Goal: Task Accomplishment & Management: Use online tool/utility

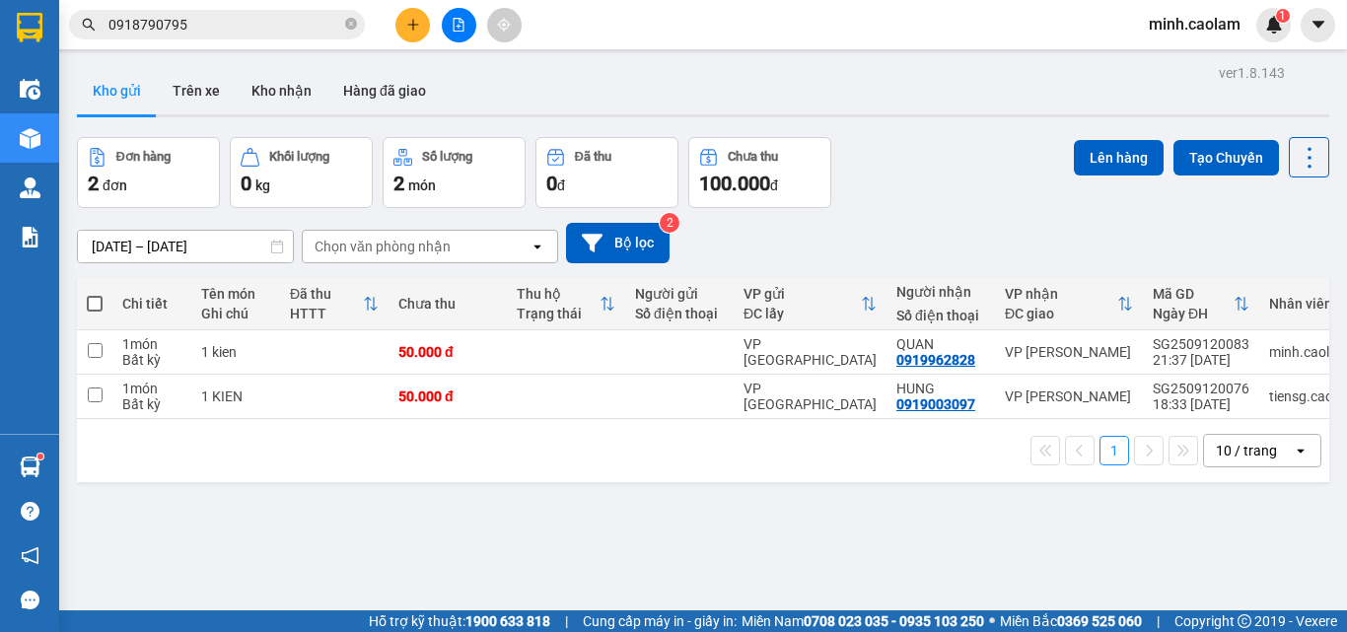
drag, startPoint x: 0, startPoint y: 0, endPoint x: 403, endPoint y: 40, distance: 405.3
click at [403, 40] on div at bounding box center [459, 25] width 148 height 35
click at [421, 38] on button at bounding box center [412, 25] width 35 height 35
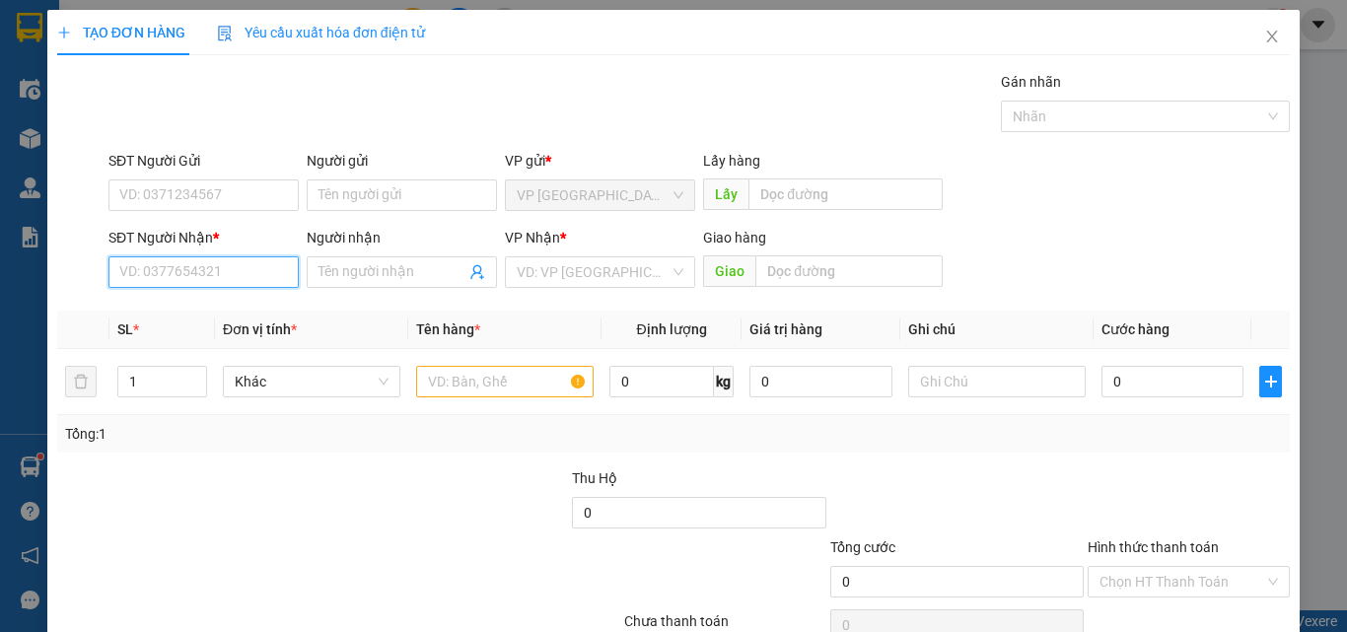
click at [178, 269] on input "SĐT Người Nhận *" at bounding box center [203, 272] width 190 height 32
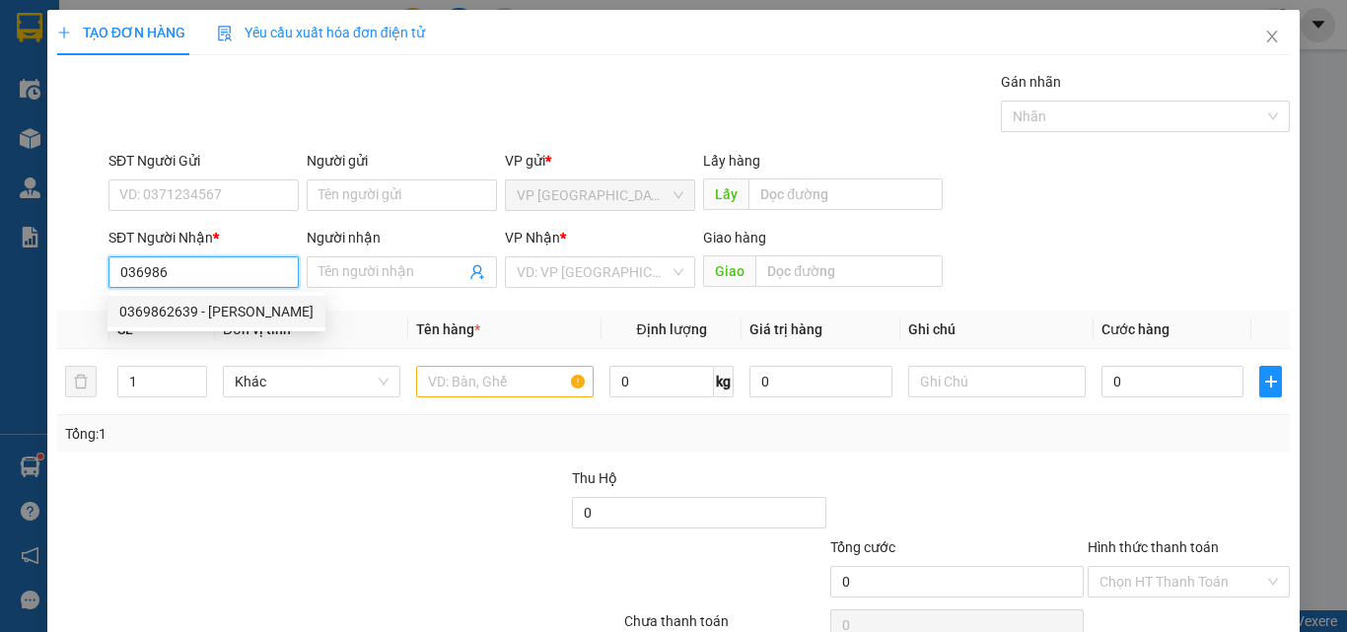
drag, startPoint x: 196, startPoint y: 313, endPoint x: 447, endPoint y: 395, distance: 263.8
click at [205, 314] on div "0369862639 - [PERSON_NAME]" at bounding box center [216, 312] width 194 height 22
type input "0369862639"
type input "[PERSON_NAME]"
type input "0369862639"
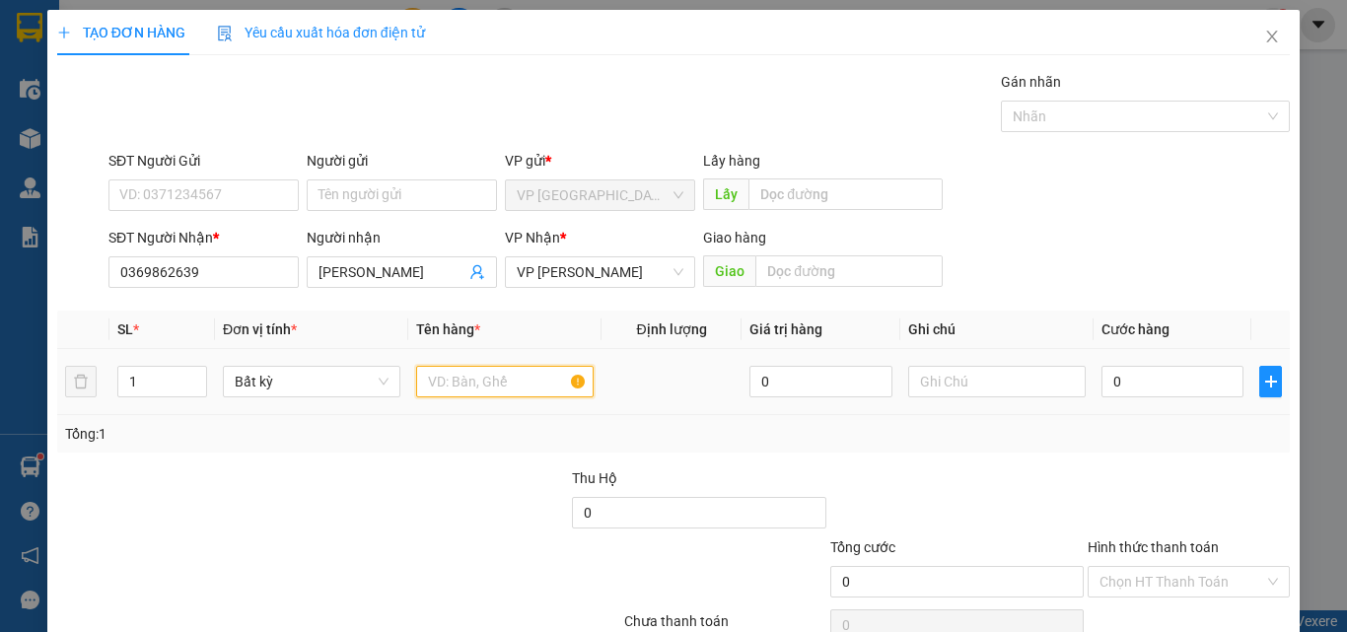
click at [473, 387] on input "text" at bounding box center [504, 382] width 177 height 32
type input "1 cuc"
type input "3"
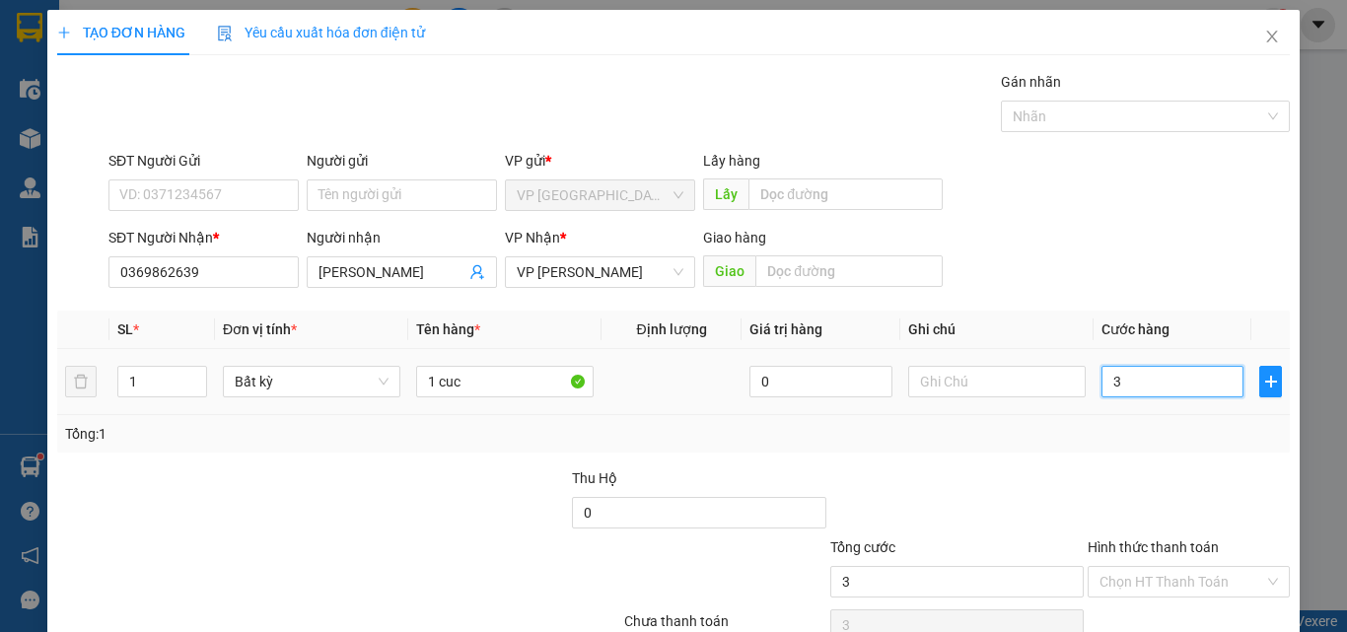
type input "30"
type input "300"
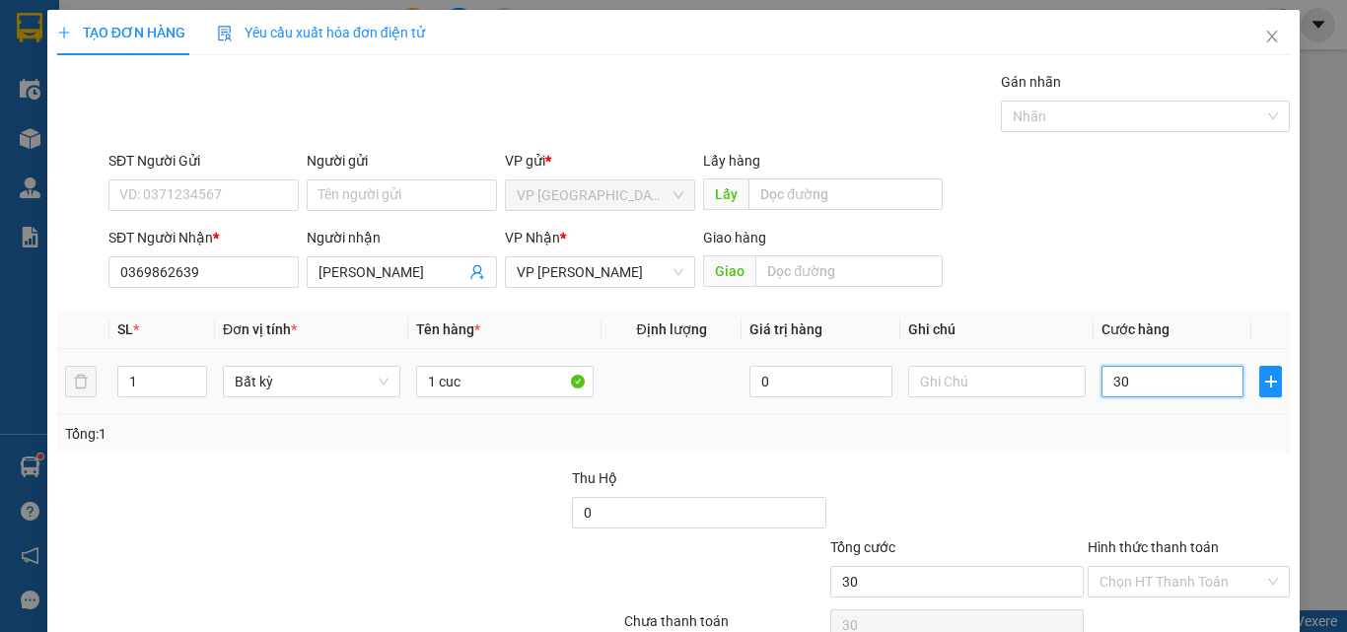
type input "300"
type input "3.000"
type input "30.000"
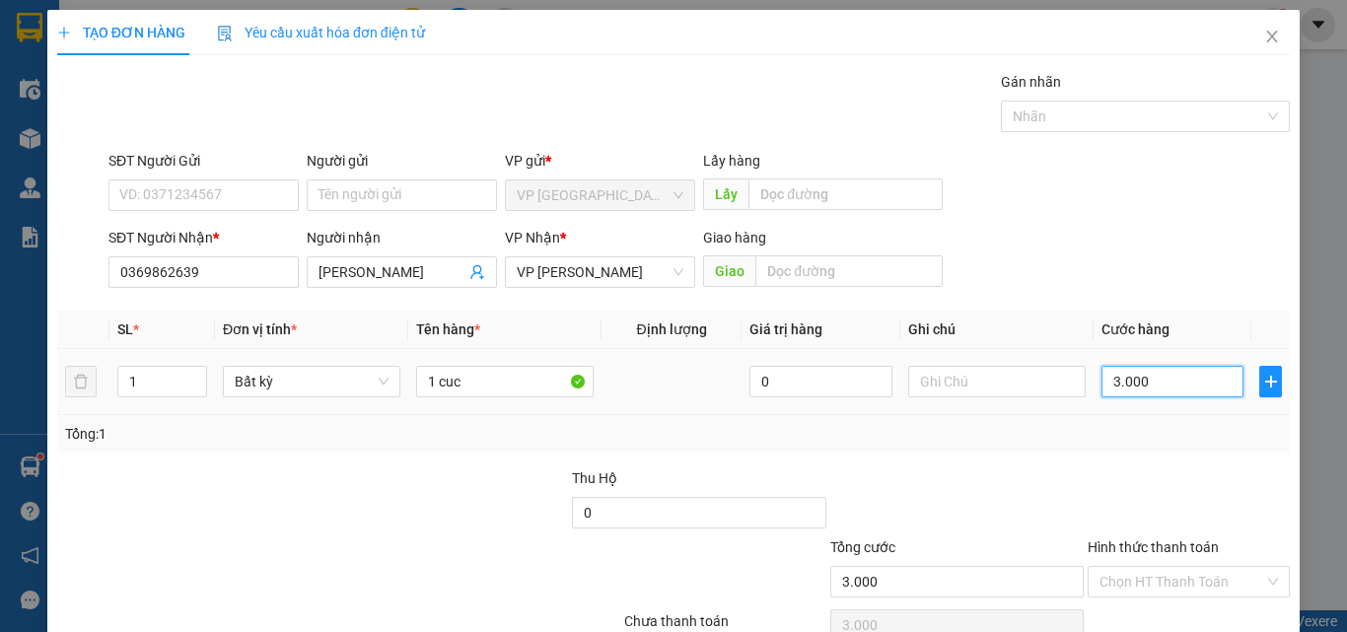
type input "30.000"
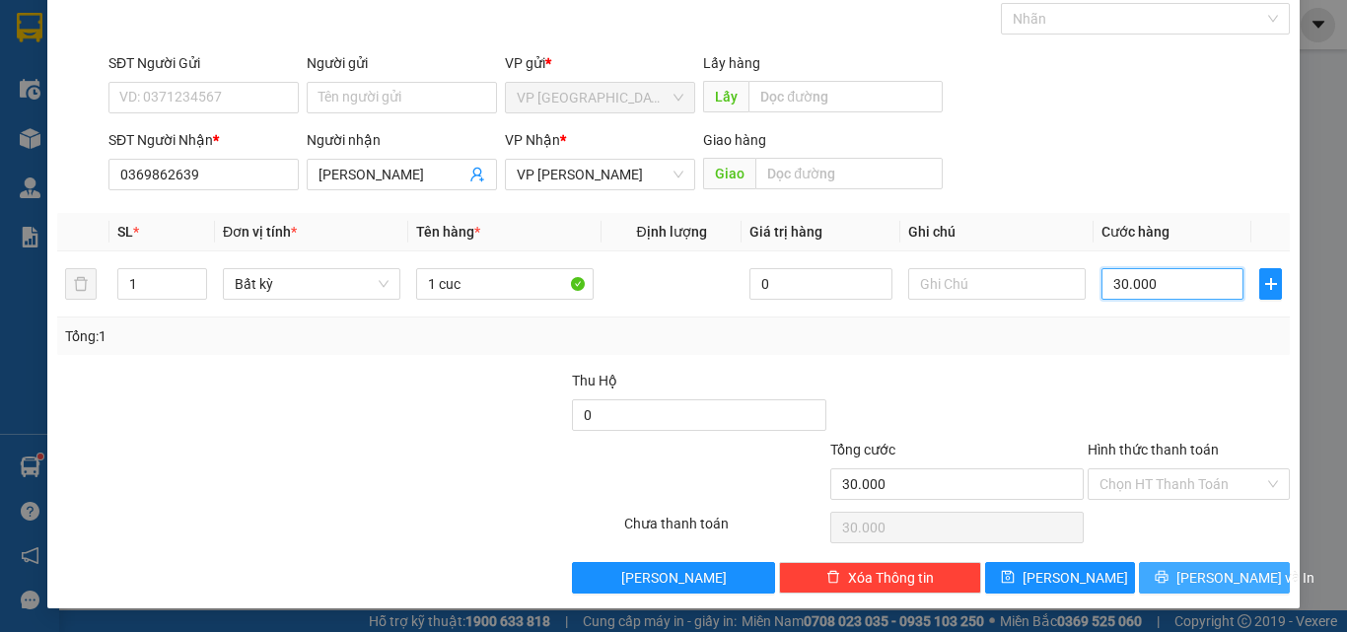
type input "30.000"
click at [1192, 575] on span "[PERSON_NAME] và In" at bounding box center [1245, 578] width 138 height 22
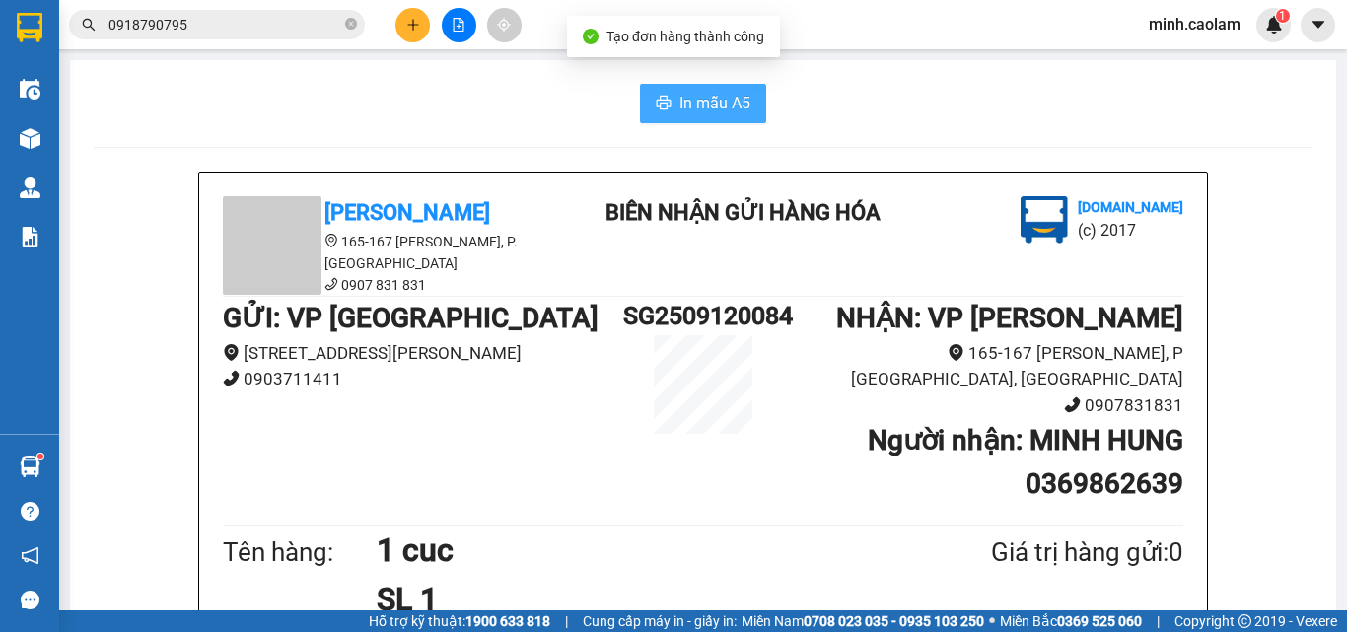
click at [695, 105] on span "In mẫu A5" at bounding box center [714, 103] width 71 height 25
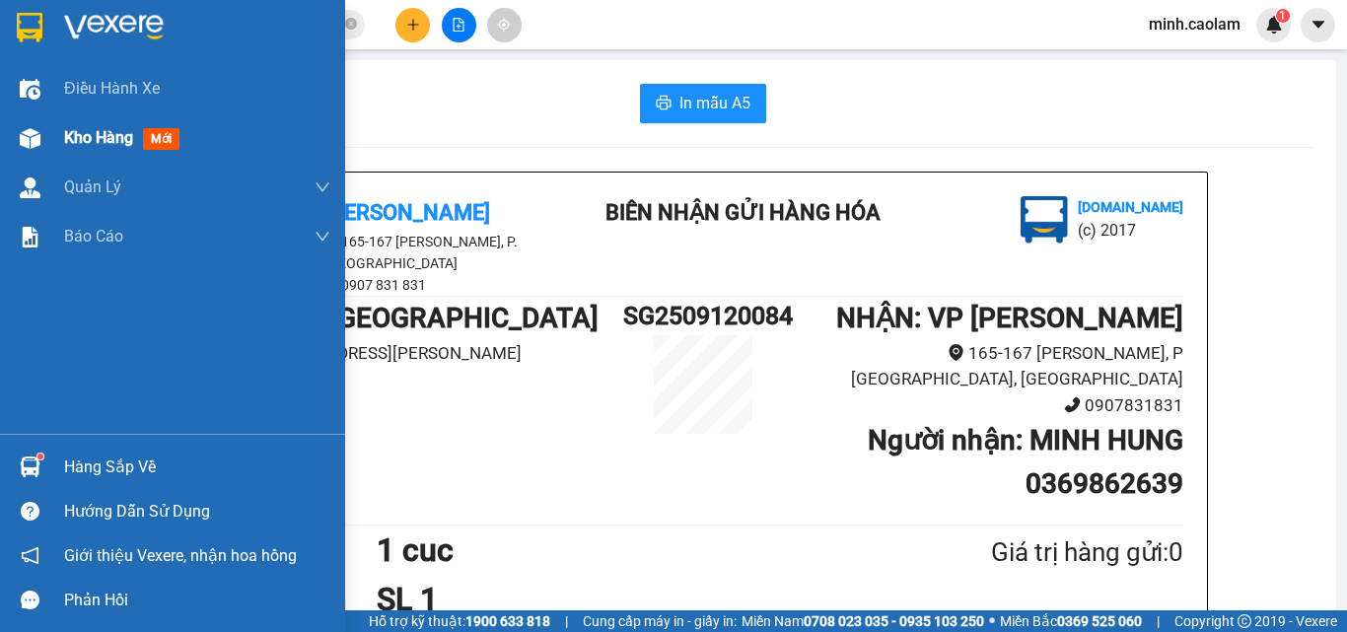
click at [36, 134] on img at bounding box center [30, 138] width 21 height 21
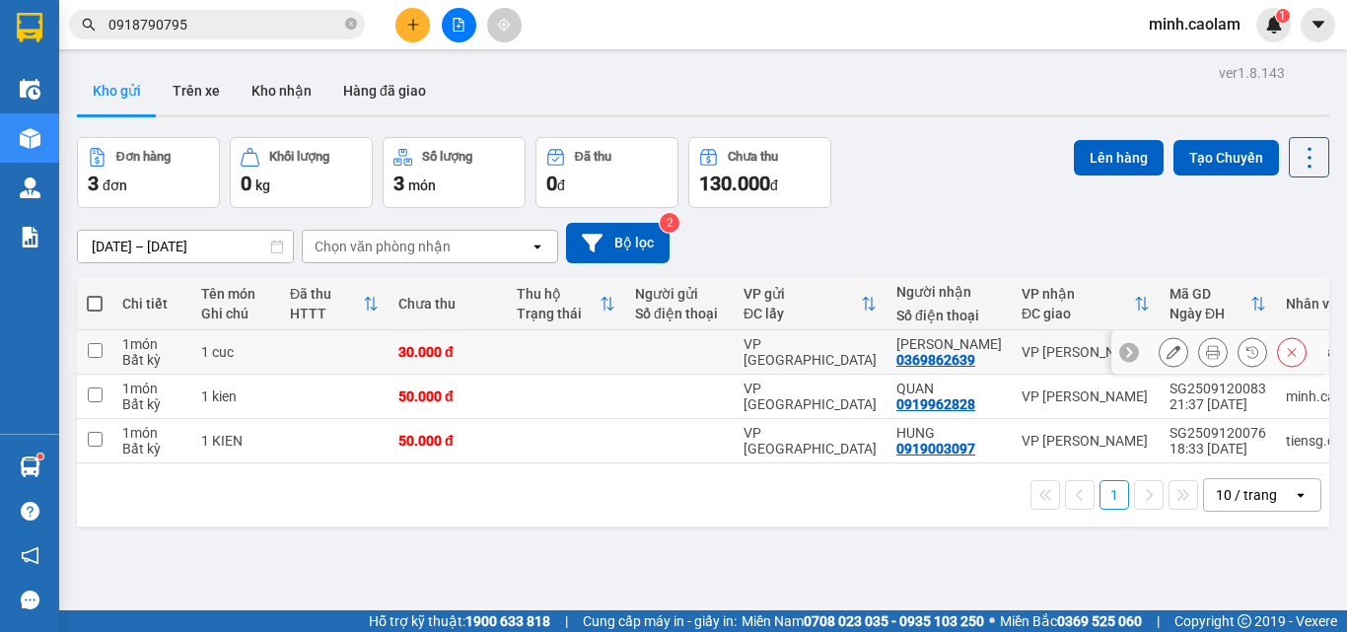
drag, startPoint x: 365, startPoint y: 359, endPoint x: 1129, endPoint y: 198, distance: 780.9
click at [392, 351] on tr "1 món Bất kỳ 1 cuc 30.000 đ VP [GEOGRAPHIC_DATA] MINH HUNG 0369862639 VP [PERSO…" at bounding box center [731, 352] width 1308 height 44
checkbox input "true"
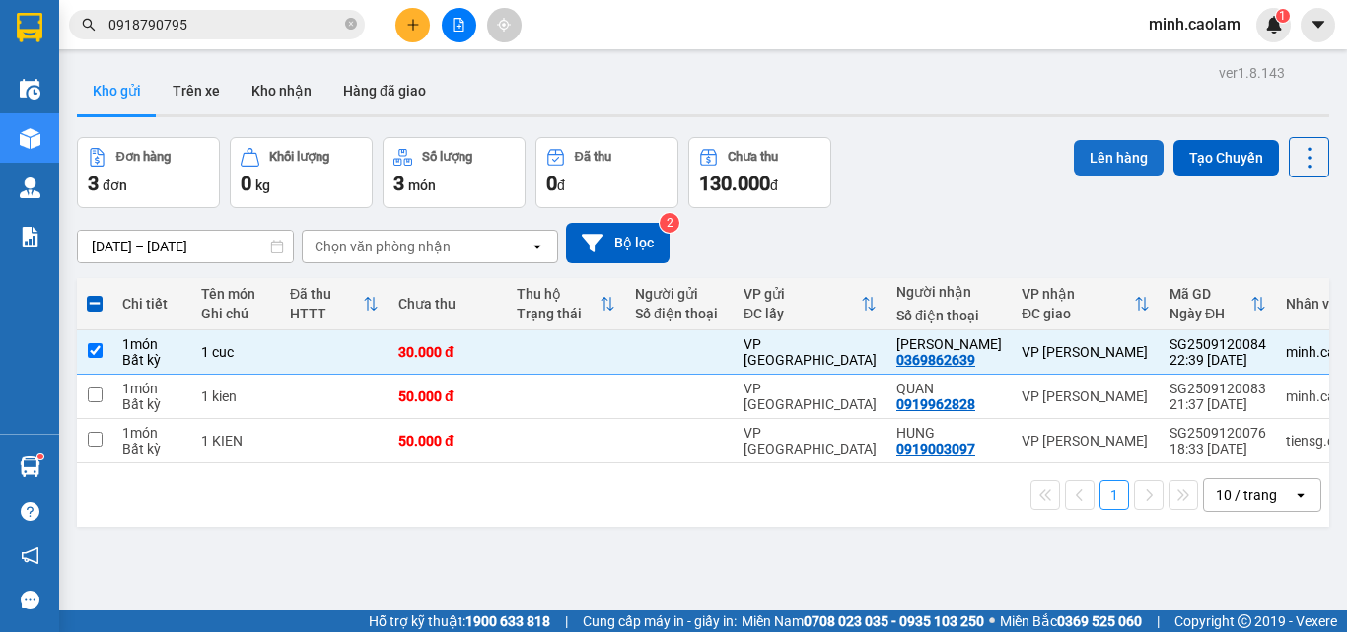
click at [1100, 149] on button "Lên hàng" at bounding box center [1119, 157] width 90 height 35
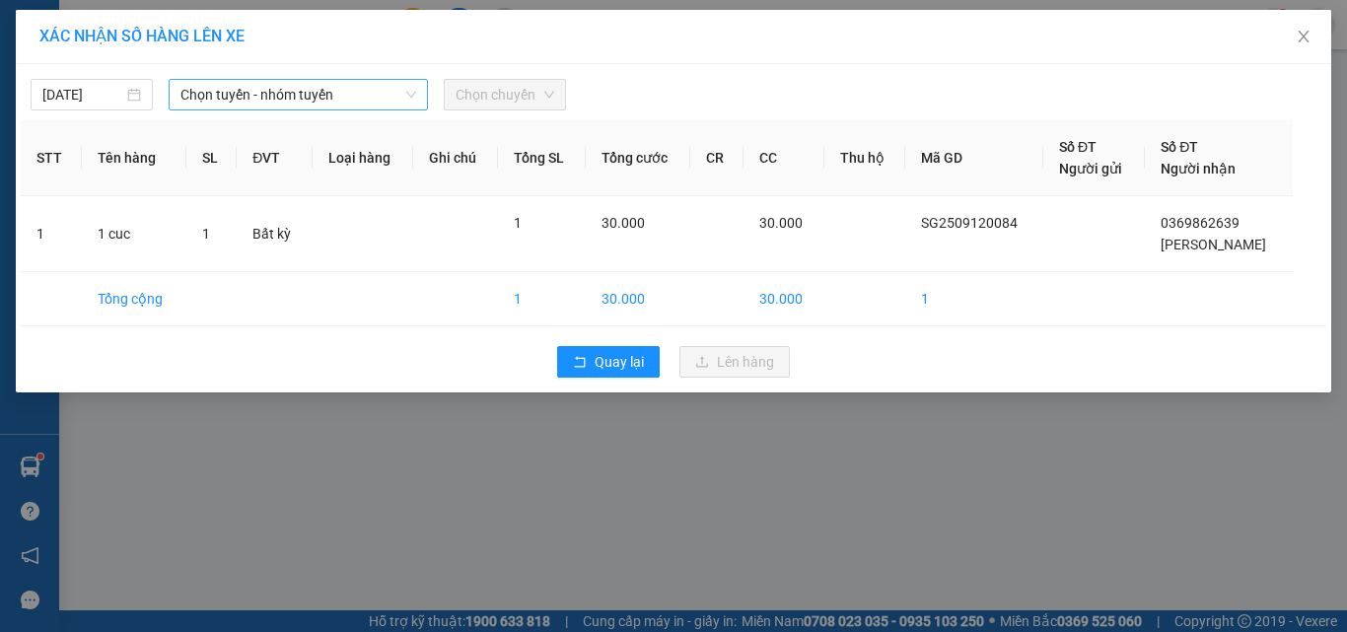
click at [296, 106] on span "Chọn tuyến - nhóm tuyến" at bounding box center [298, 95] width 236 height 30
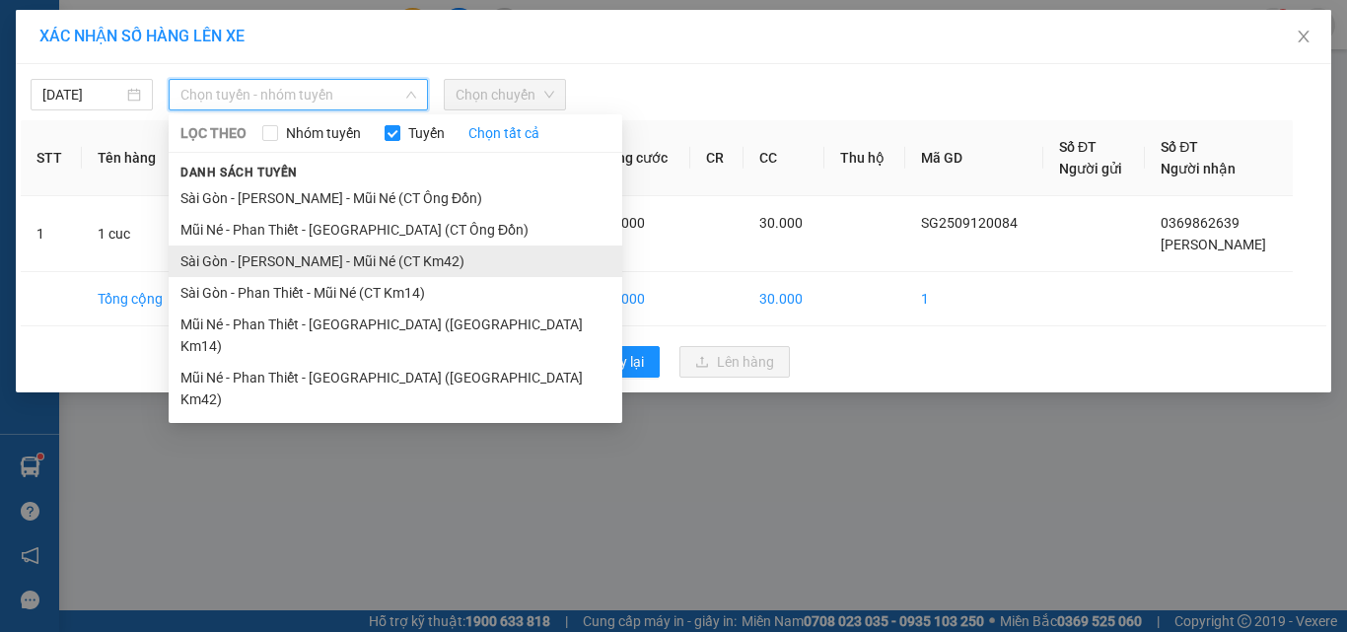
click at [274, 269] on li "Sài Gòn - [PERSON_NAME] - Mũi Né (CT Km42)" at bounding box center [396, 262] width 454 height 32
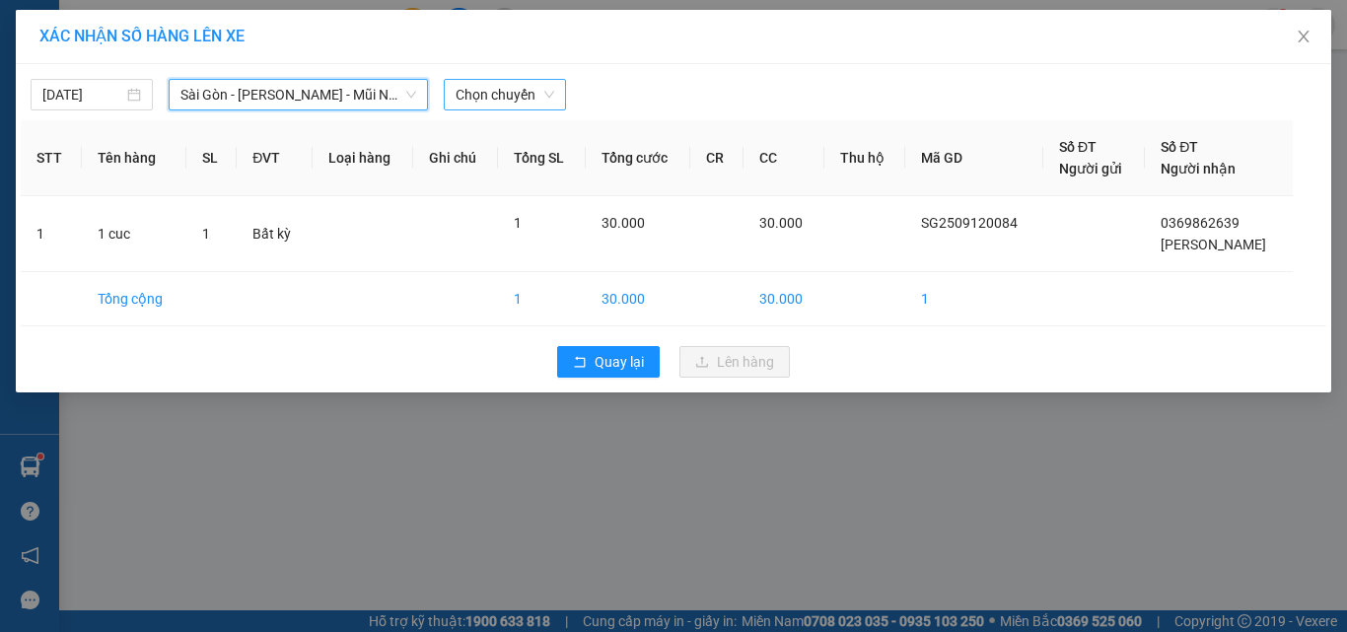
click at [504, 100] on span "Chọn chuyến" at bounding box center [505, 95] width 99 height 30
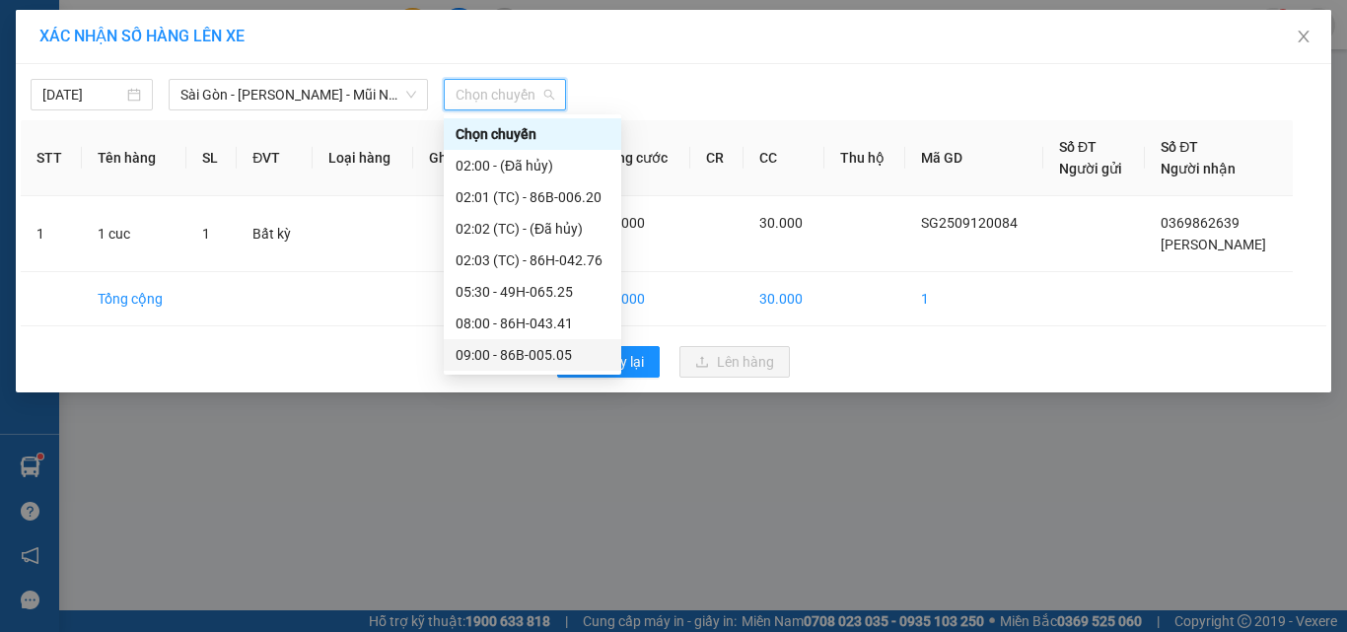
scroll to position [284, 0]
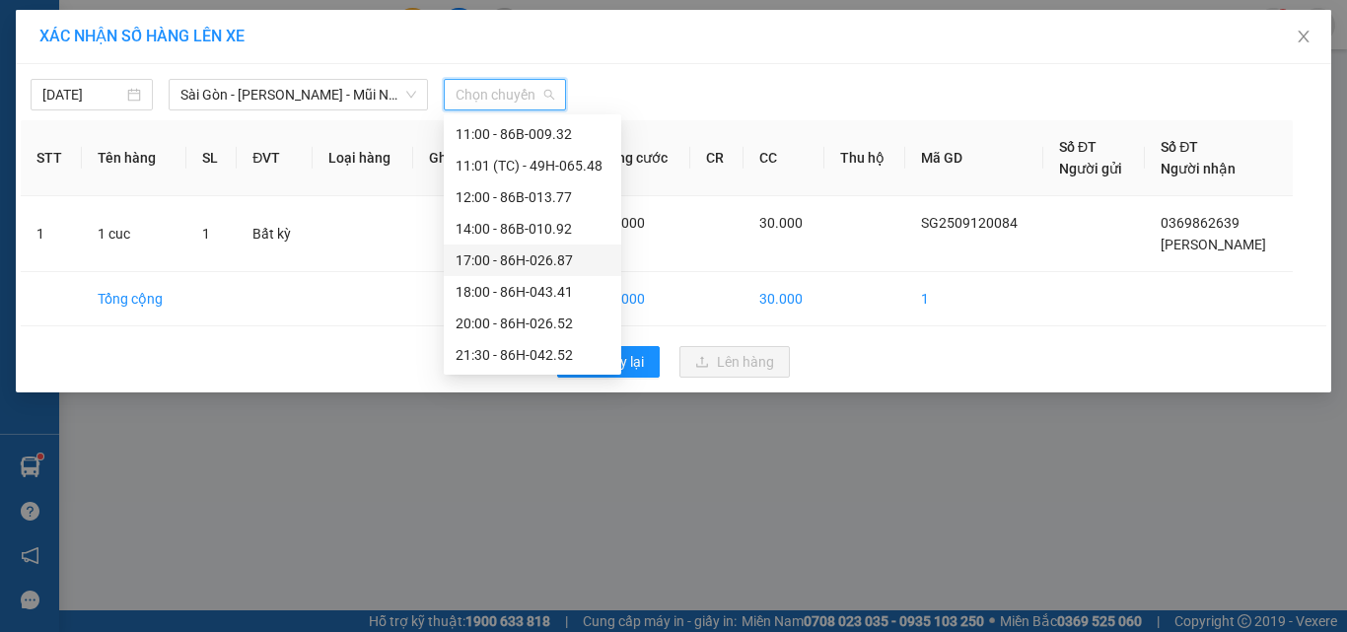
drag, startPoint x: 316, startPoint y: 83, endPoint x: 319, endPoint y: 110, distance: 27.9
click at [316, 84] on span "Sài Gòn - [PERSON_NAME] - Mũi Né (CT Km42)" at bounding box center [298, 95] width 236 height 30
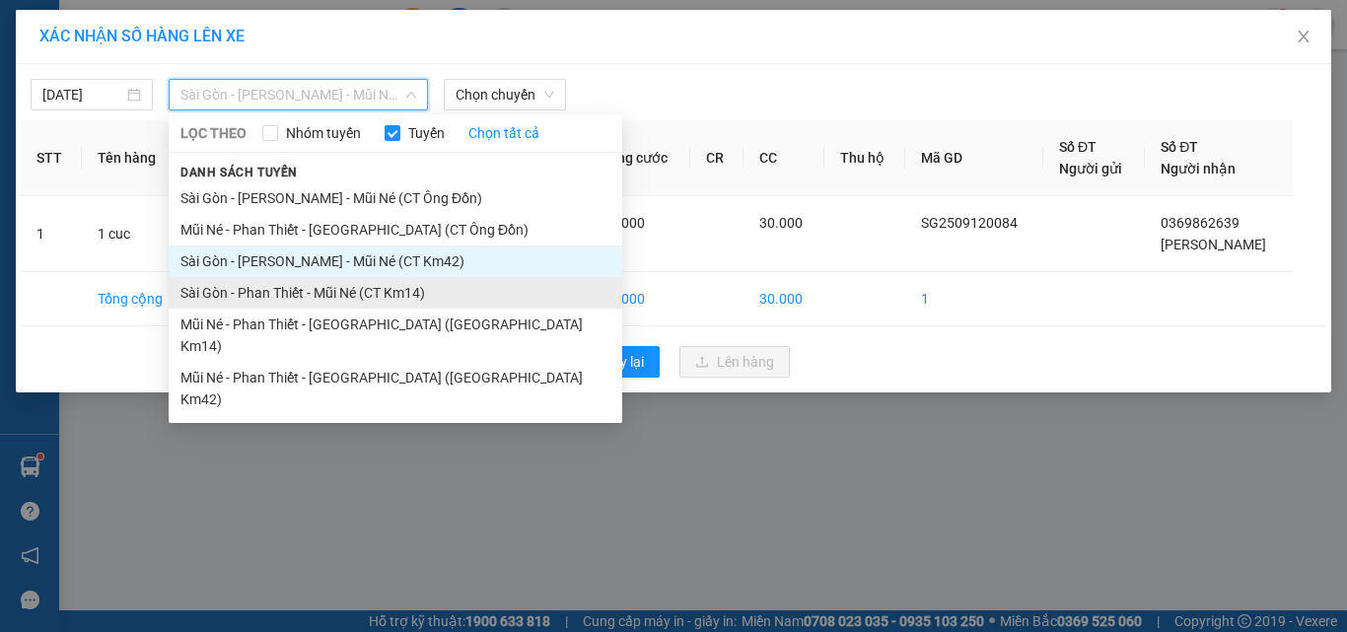
click at [327, 300] on li "Sài Gòn - Phan Thiết - Mũi Né (CT Km14)" at bounding box center [396, 293] width 454 height 32
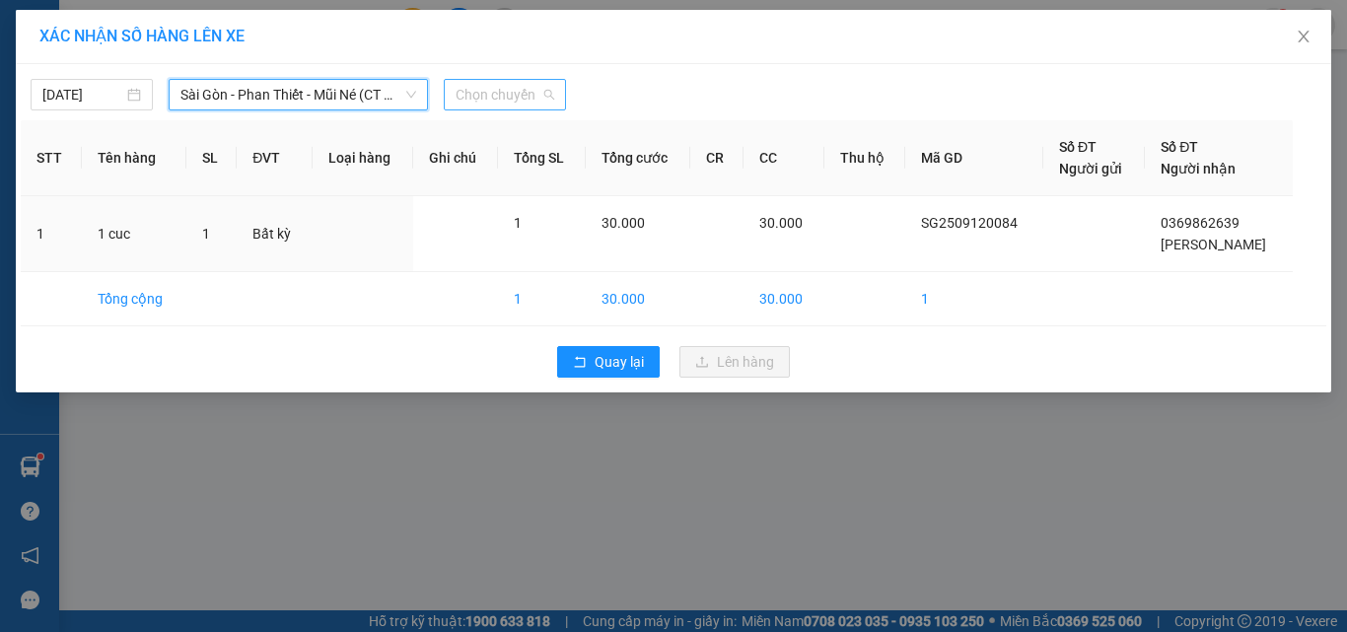
click at [504, 98] on span "Chọn chuyến" at bounding box center [505, 95] width 99 height 30
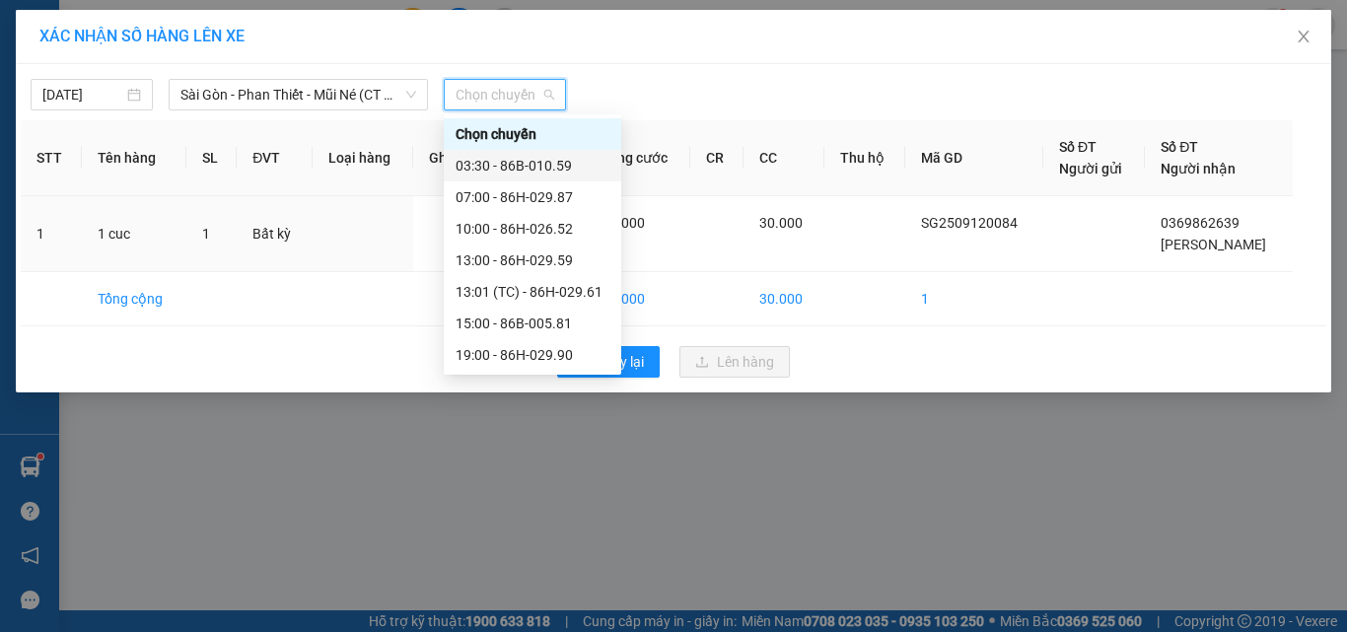
scroll to position [126, 0]
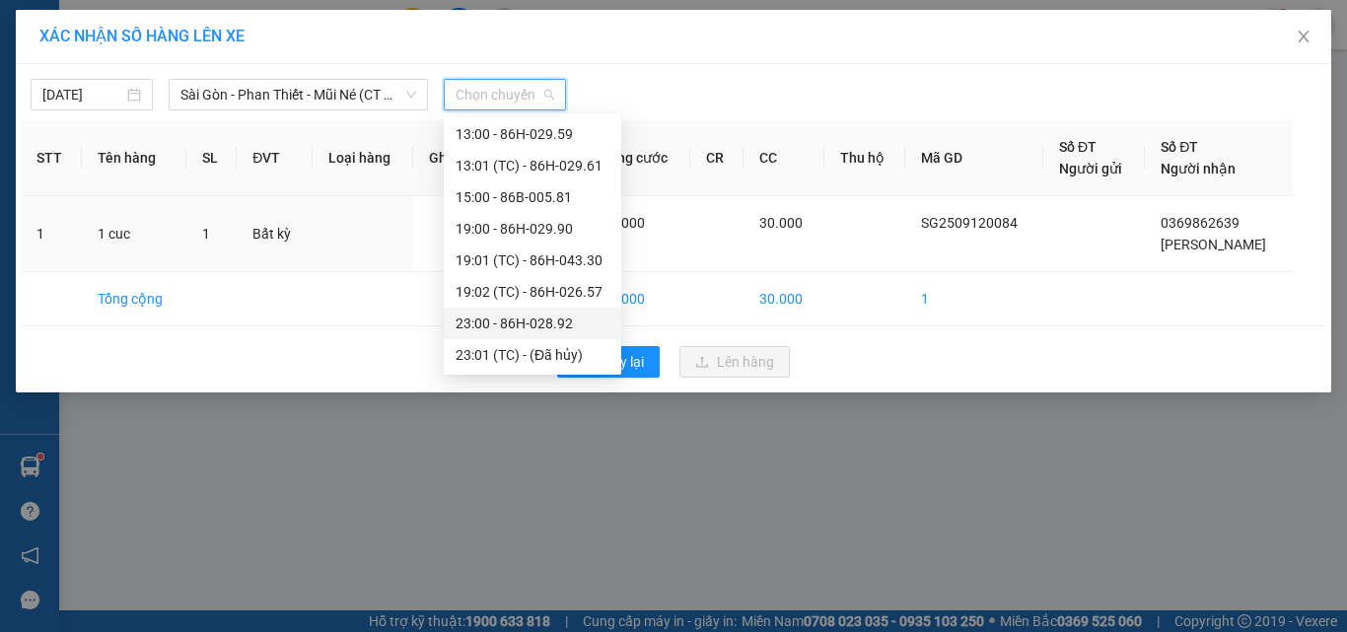
click at [530, 326] on div "23:00 - 86H-028.92" at bounding box center [533, 324] width 154 height 22
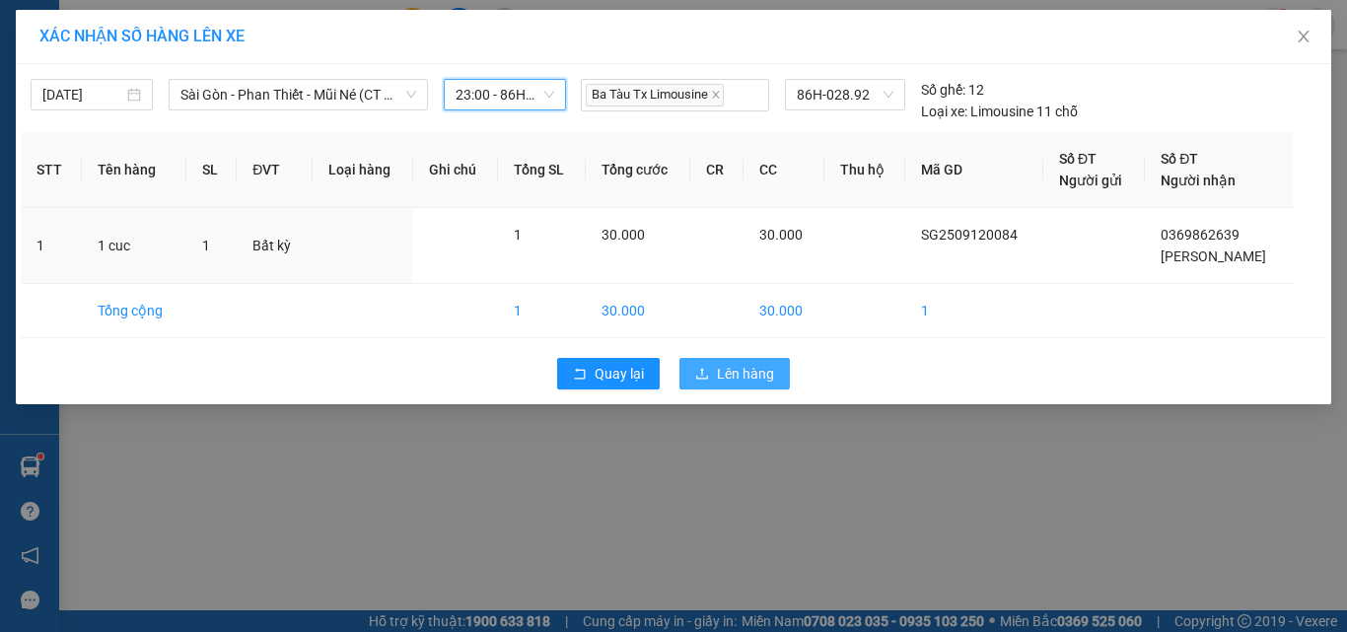
click at [754, 380] on span "Lên hàng" at bounding box center [745, 374] width 57 height 22
